Goal: Go to known website: Go to known website

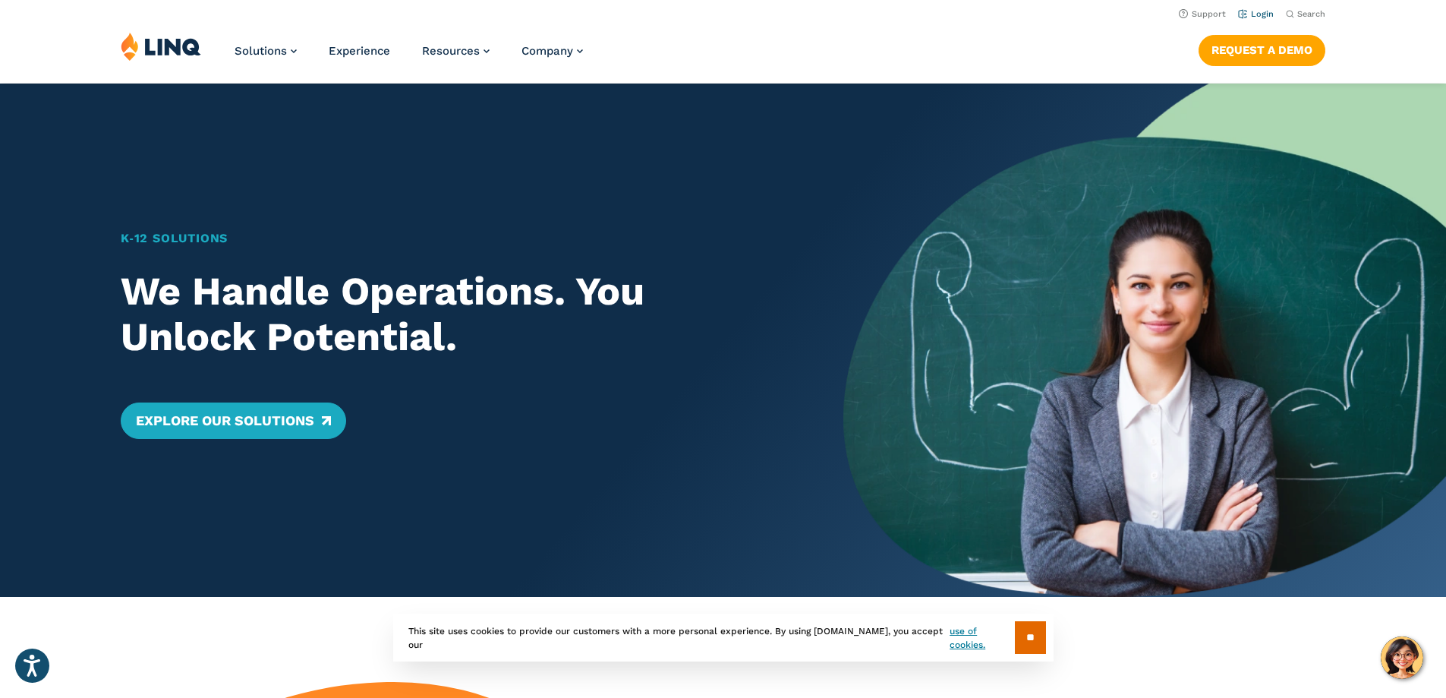
click at [1250, 13] on link "Login" at bounding box center [1256, 14] width 36 height 10
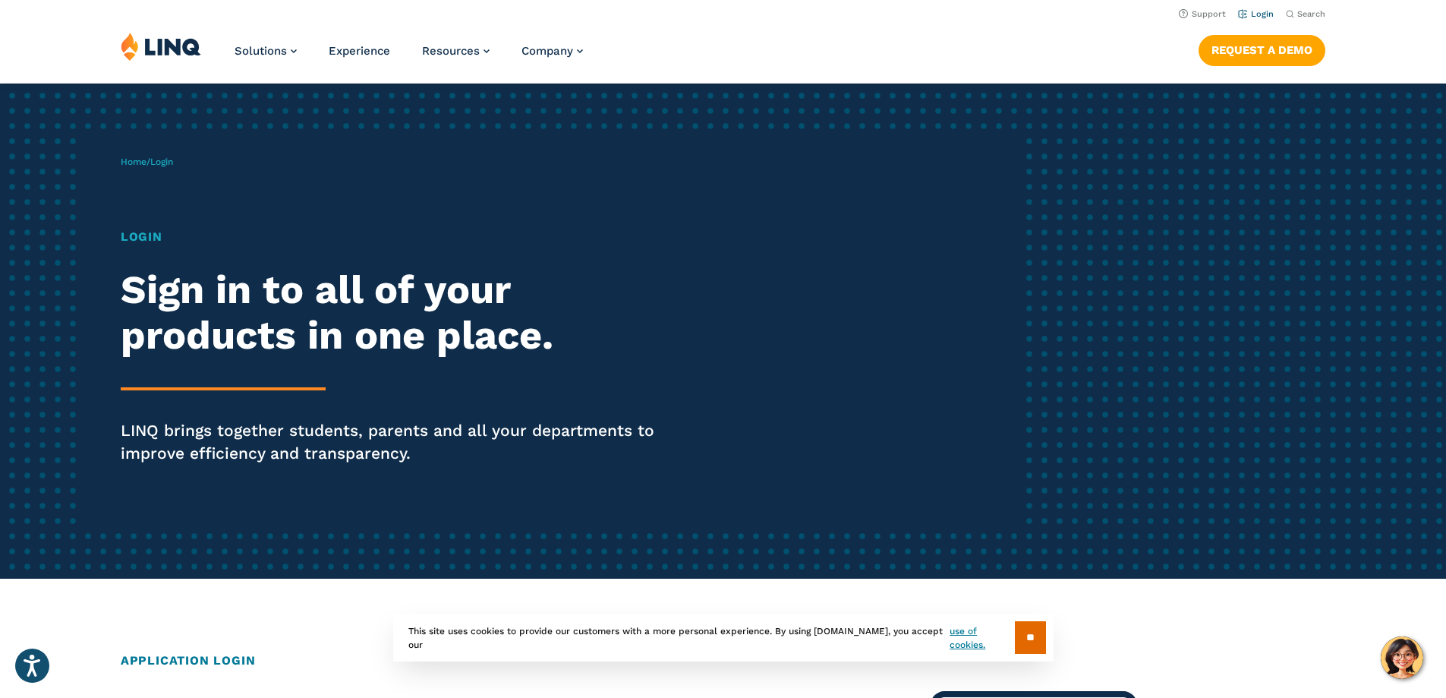
click at [1253, 14] on link "Login" at bounding box center [1256, 14] width 36 height 10
click at [136, 238] on h1 "Login" at bounding box center [399, 237] width 557 height 18
click at [139, 236] on h1 "Login" at bounding box center [399, 237] width 557 height 18
click at [165, 159] on span "Login" at bounding box center [161, 161] width 23 height 11
click at [170, 161] on span "Login" at bounding box center [161, 161] width 23 height 11
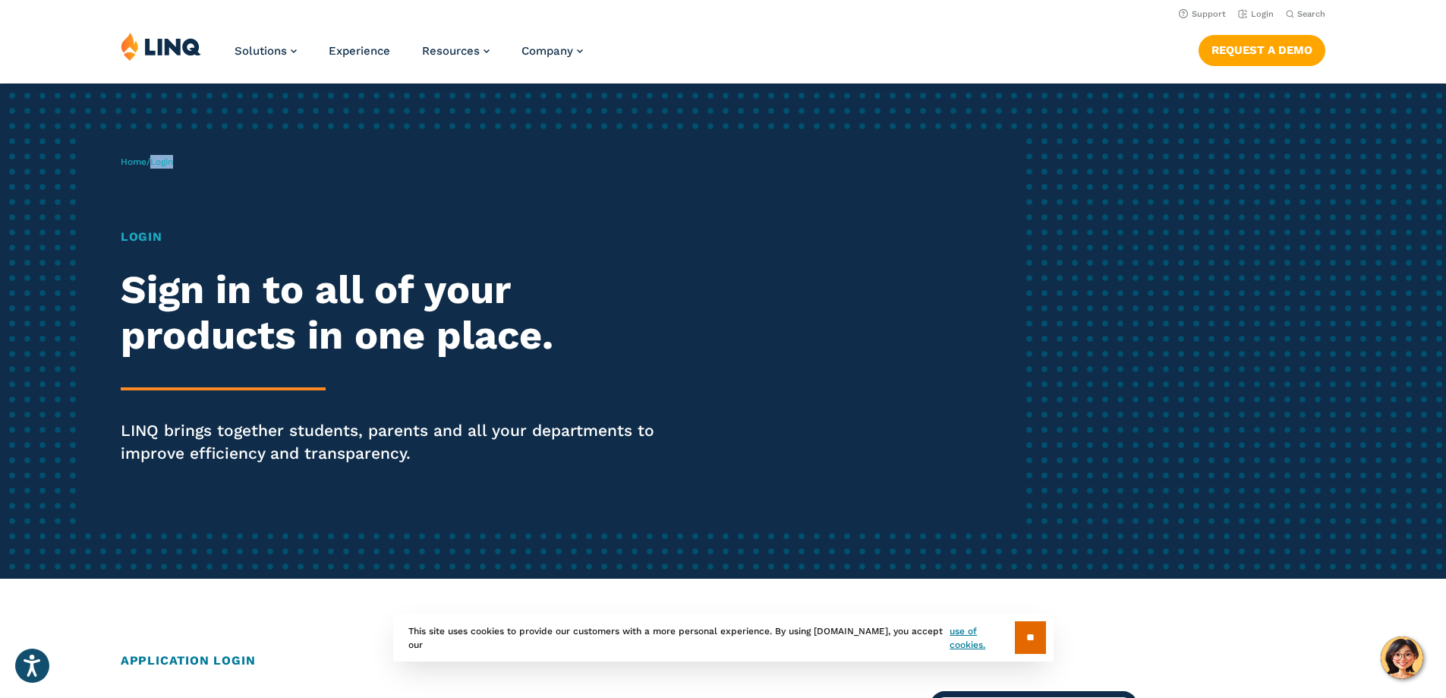
click at [170, 161] on span "Login" at bounding box center [161, 161] width 23 height 11
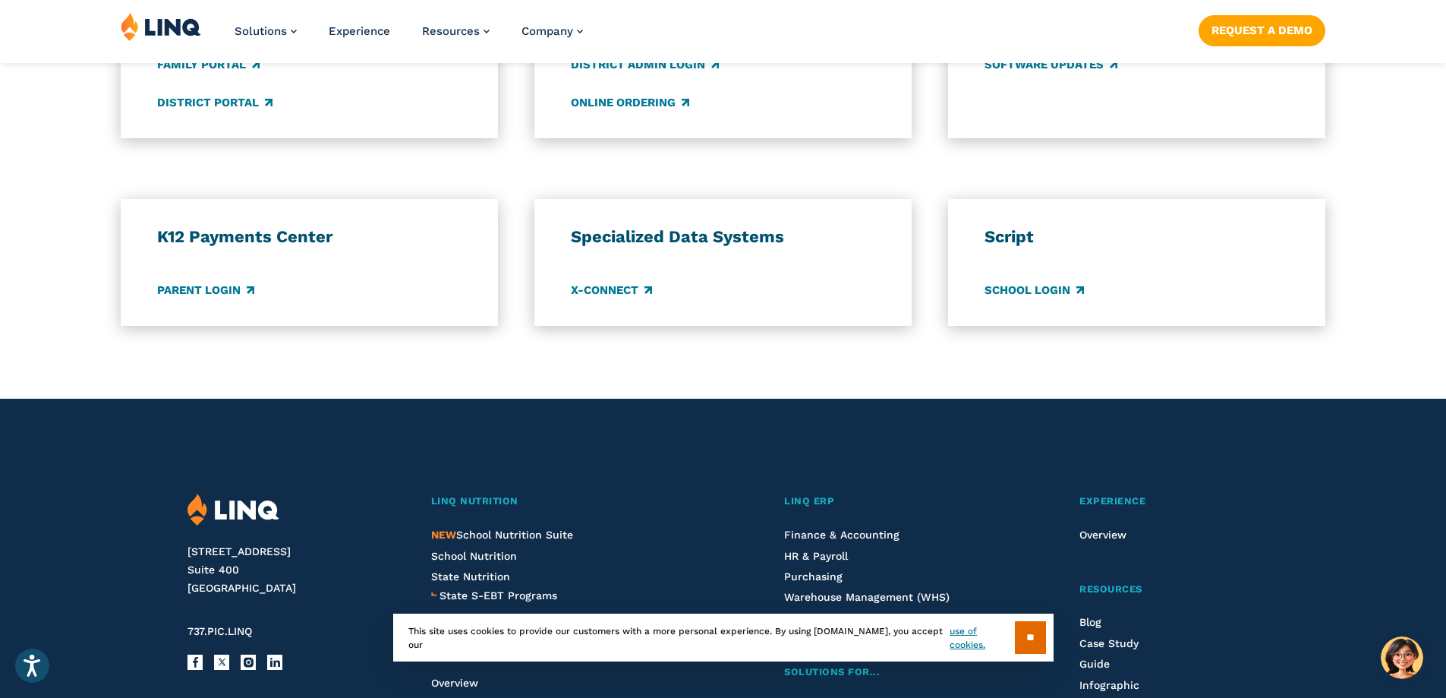
scroll to position [1290, 0]
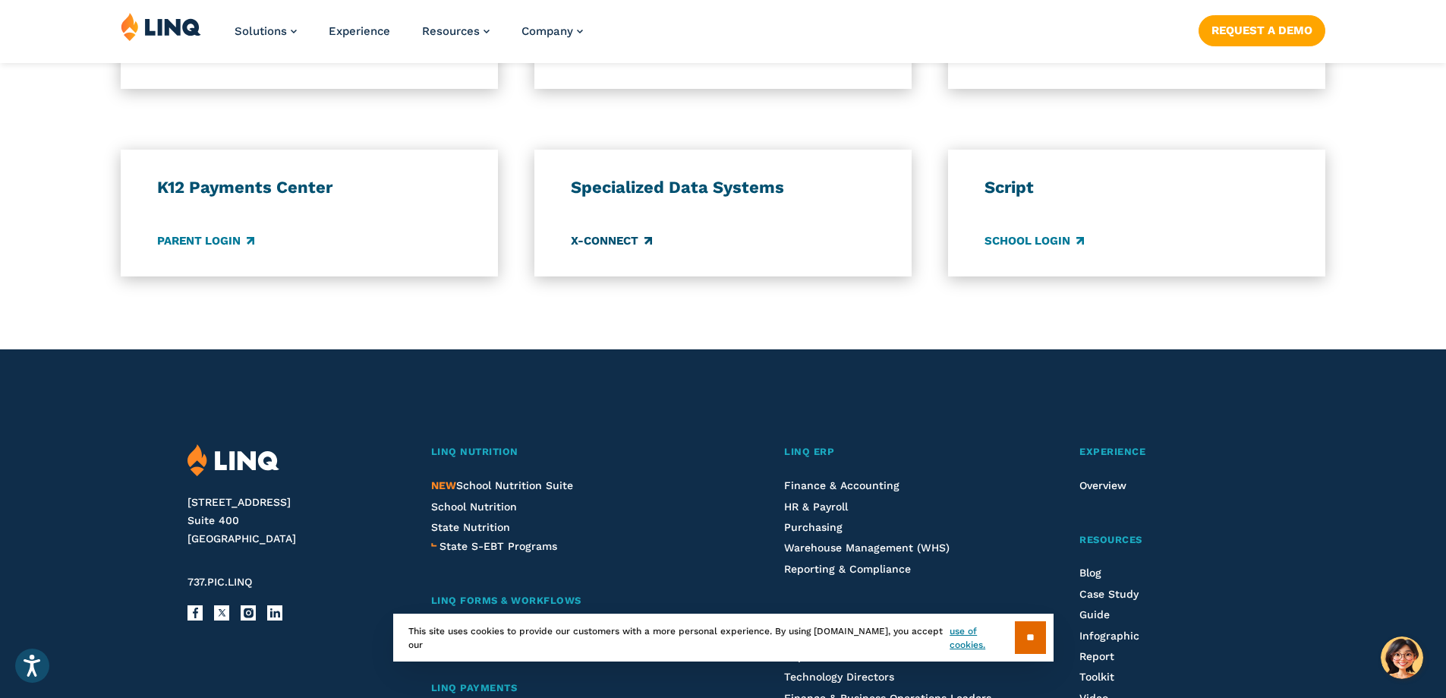
click at [620, 243] on link "X-Connect" at bounding box center [611, 240] width 81 height 17
